Goal: Download file/media

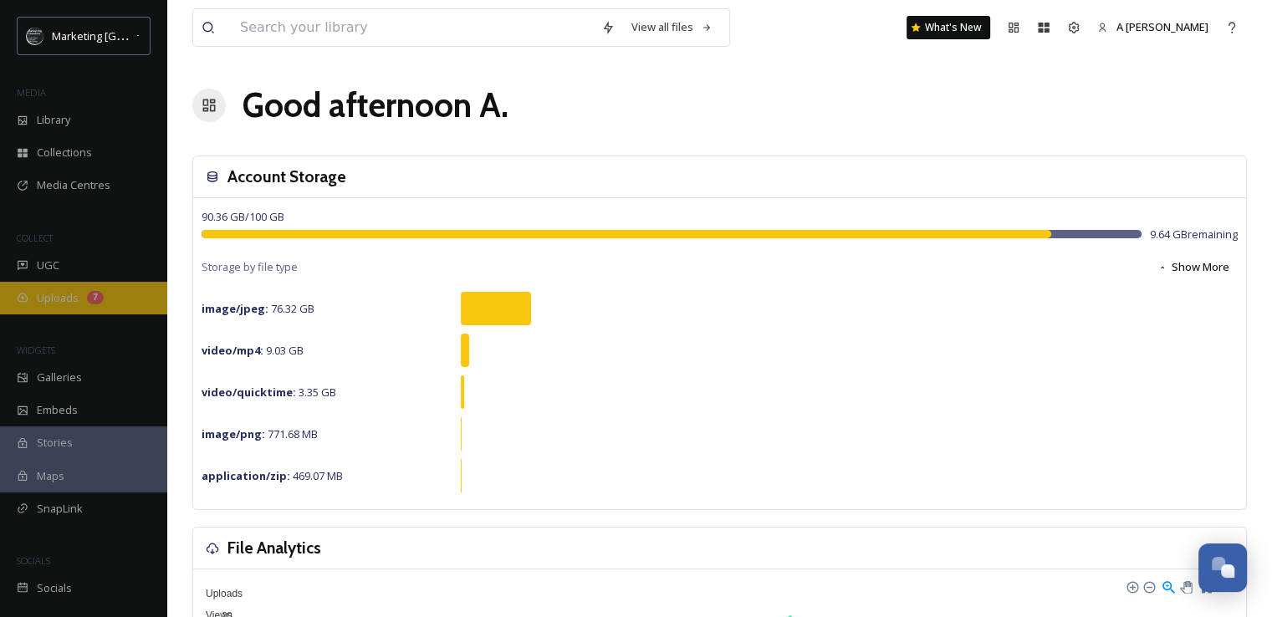
click at [51, 300] on span "Uploads" at bounding box center [58, 298] width 42 height 16
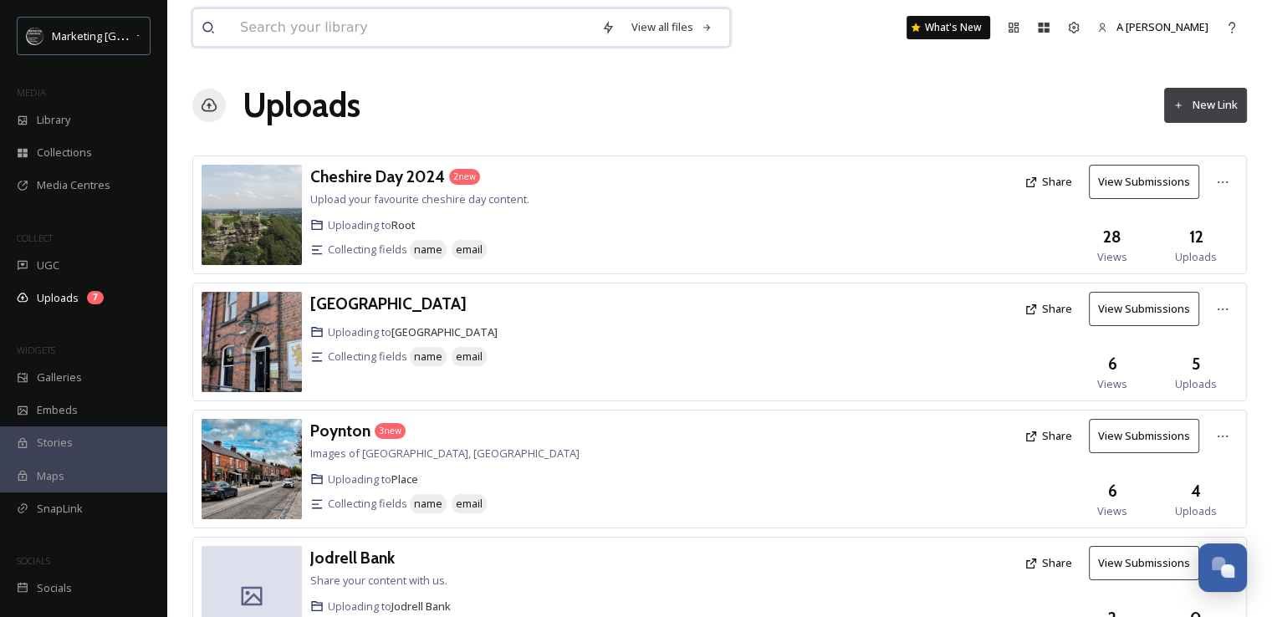
click at [404, 38] on input at bounding box center [412, 27] width 361 height 37
type input "port sunlight"
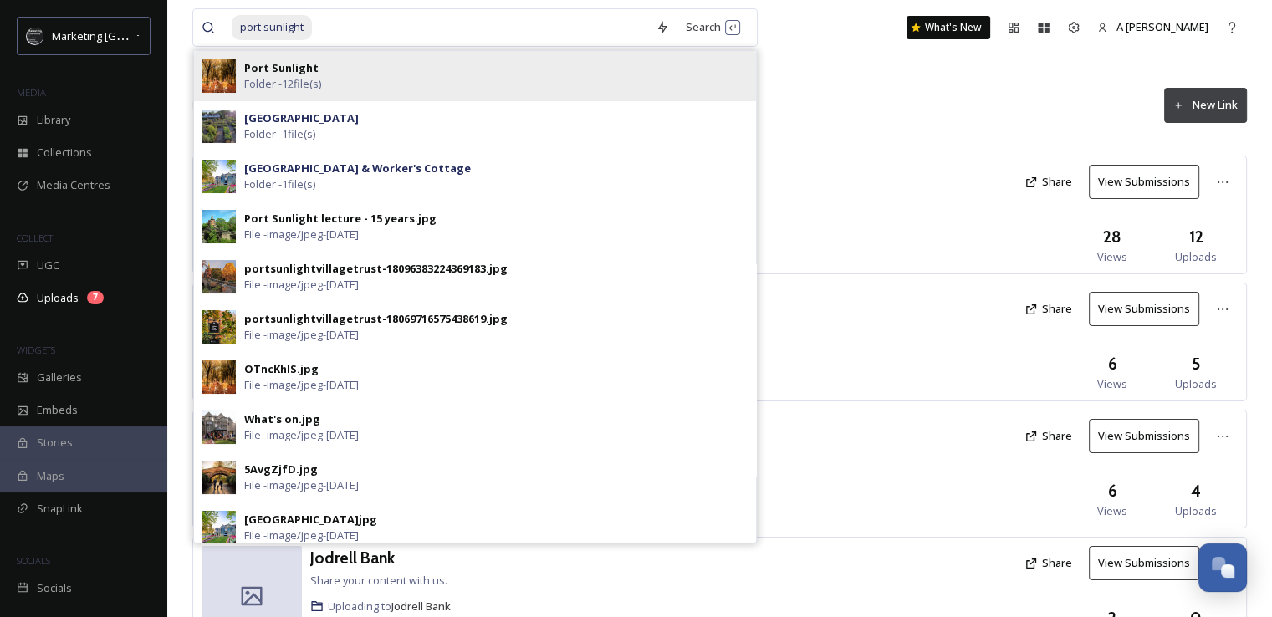
click at [297, 67] on strong "Port Sunlight" at bounding box center [281, 67] width 74 height 15
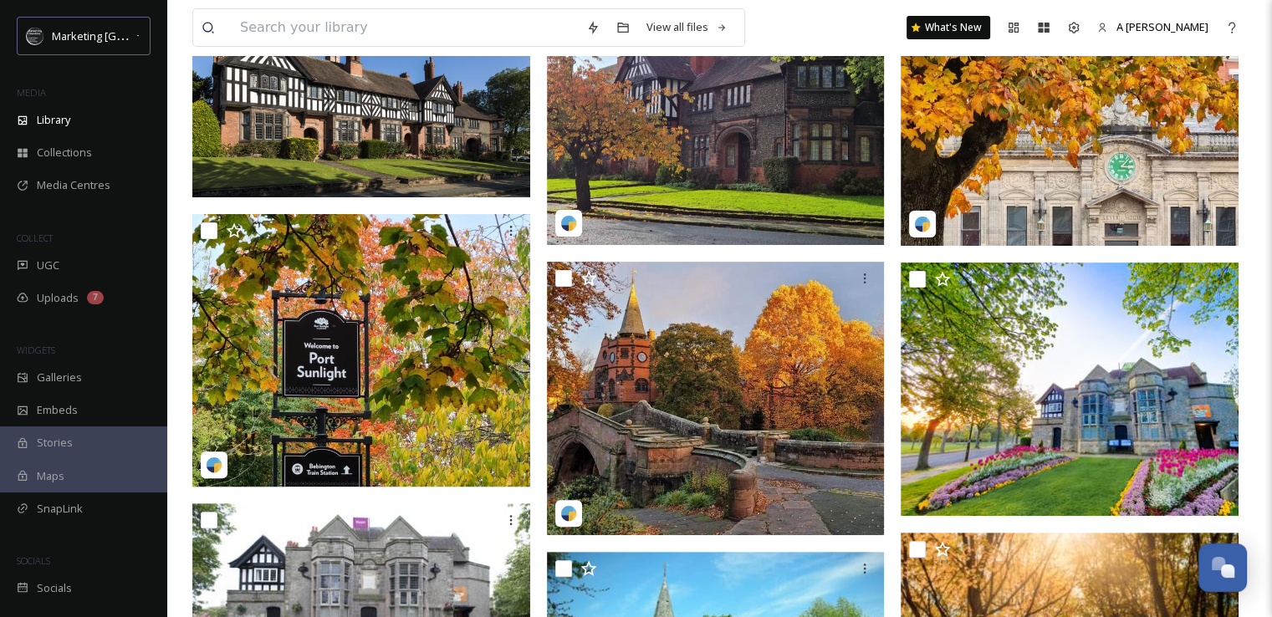
scroll to position [507, 0]
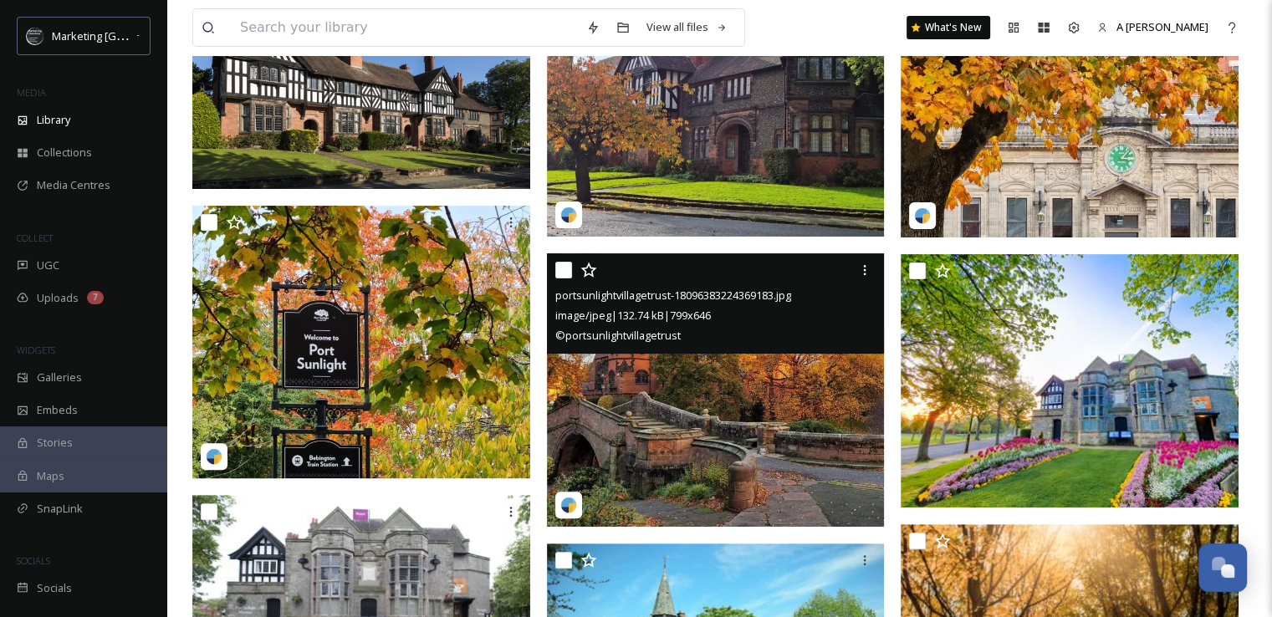
click at [714, 423] on img at bounding box center [716, 389] width 338 height 273
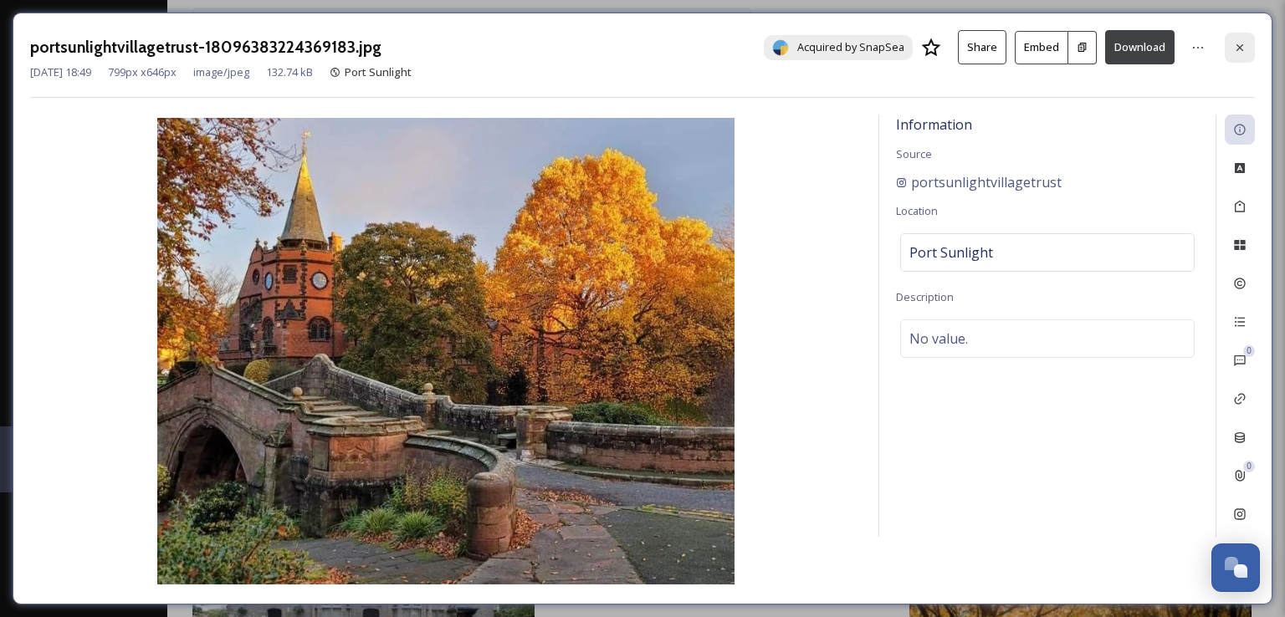
click at [1239, 46] on icon at bounding box center [1239, 46] width 7 height 7
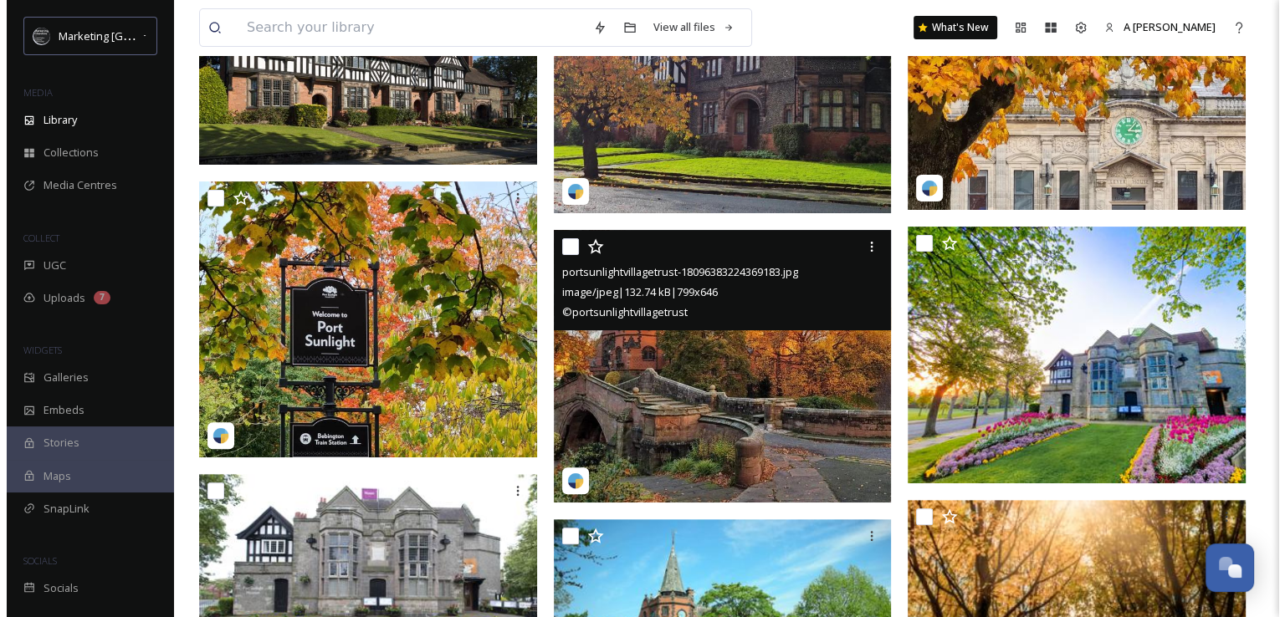
scroll to position [534, 0]
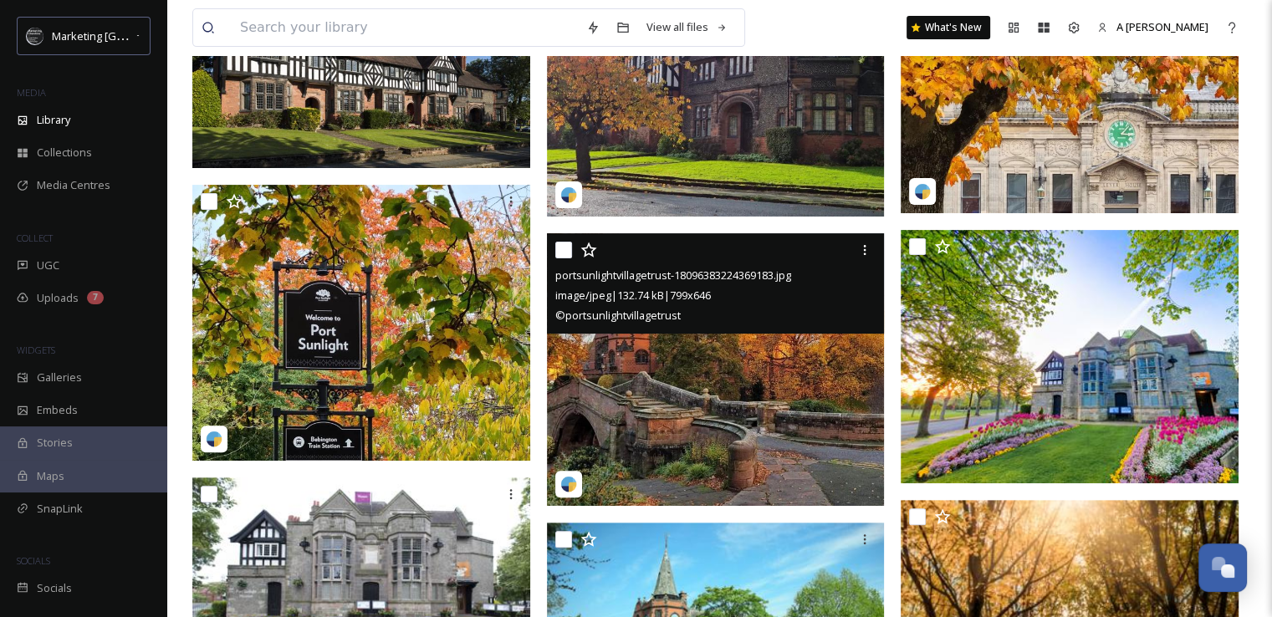
click at [742, 400] on img at bounding box center [716, 369] width 338 height 273
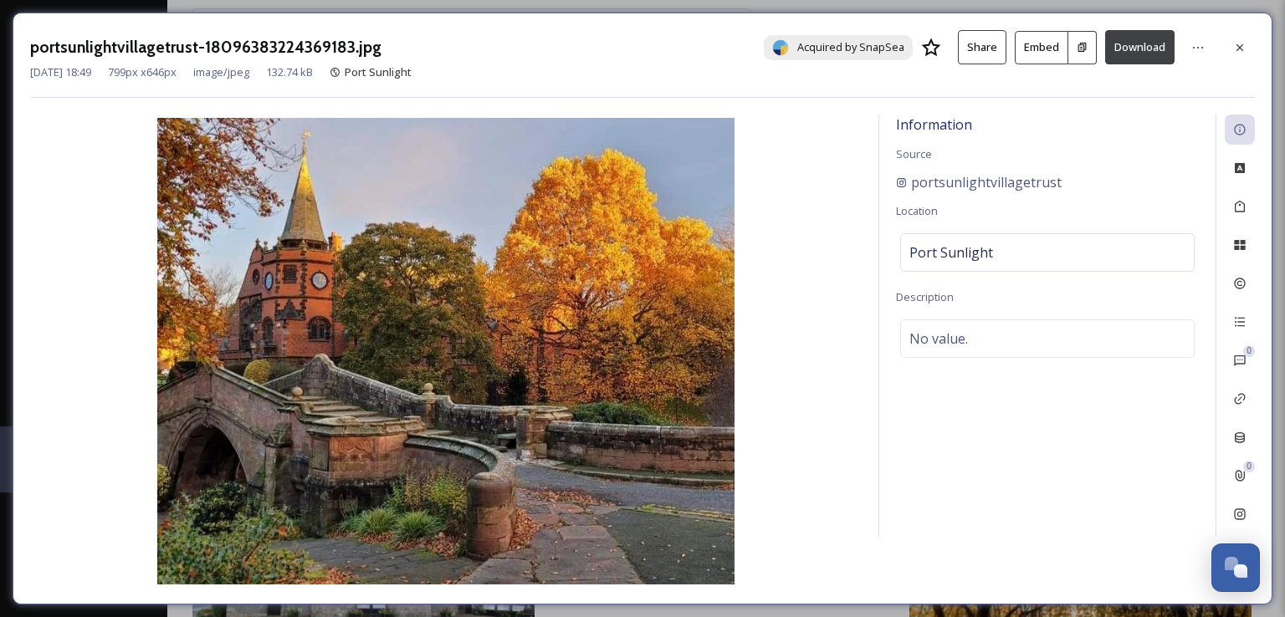
click at [1140, 49] on button "Download" at bounding box center [1139, 47] width 69 height 34
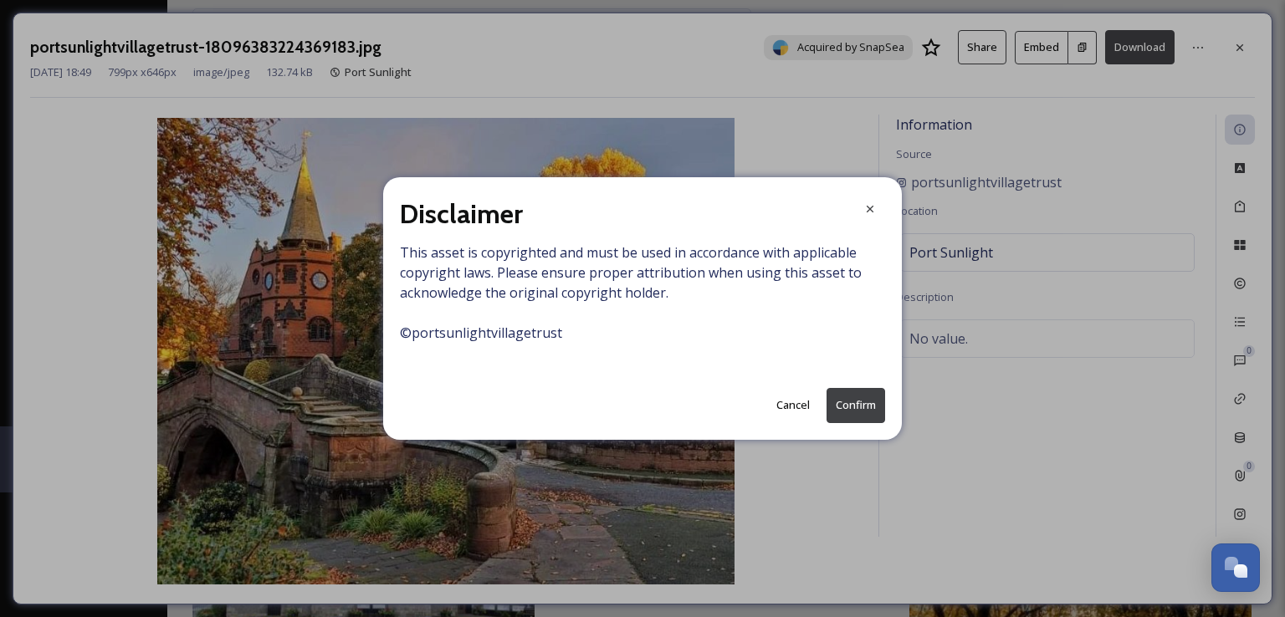
click at [860, 397] on button "Confirm" at bounding box center [855, 405] width 59 height 34
